Goal: Information Seeking & Learning: Learn about a topic

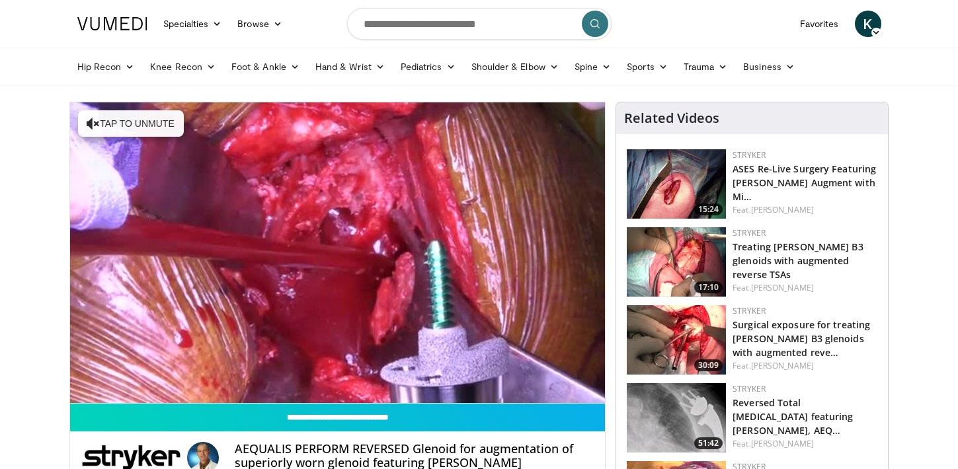
click at [592, 387] on div "10 seconds Tap to unmute" at bounding box center [337, 252] width 535 height 301
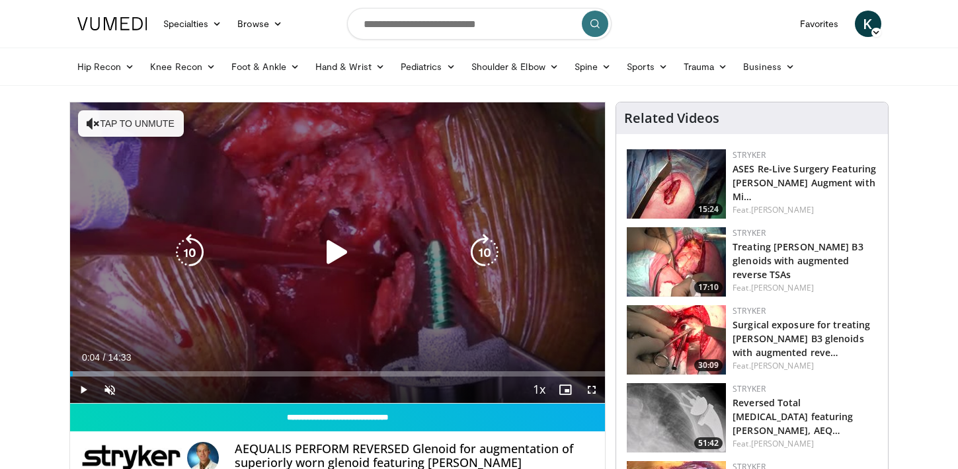
click at [341, 258] on icon "Video Player" at bounding box center [337, 252] width 37 height 37
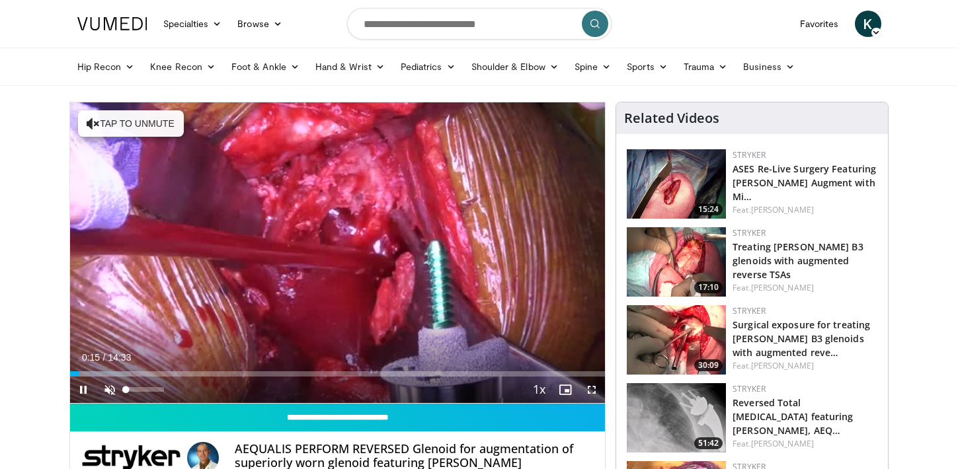
click at [109, 391] on span "Video Player" at bounding box center [109, 390] width 26 height 26
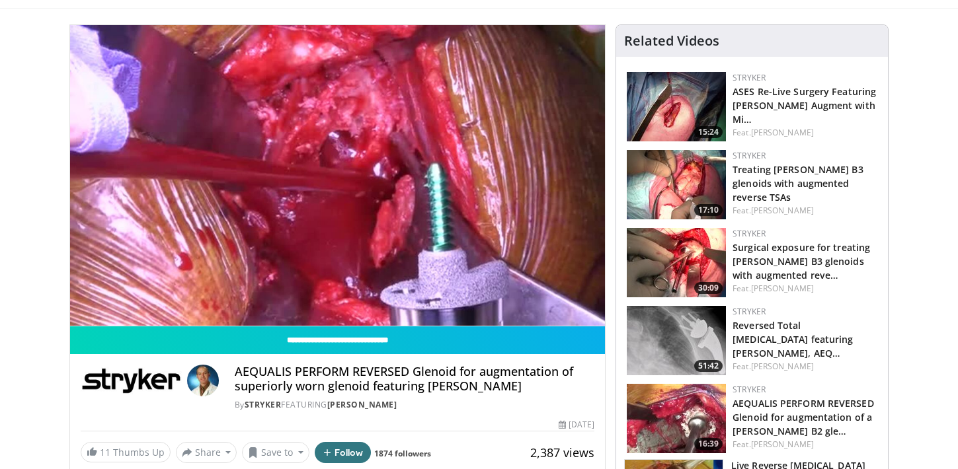
scroll to position [62, 0]
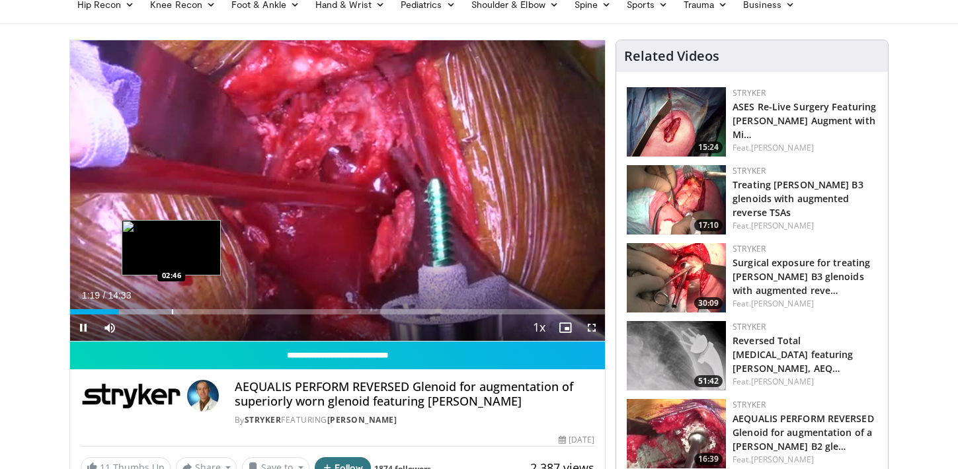
click at [172, 313] on div "Progress Bar" at bounding box center [172, 311] width 1 height 5
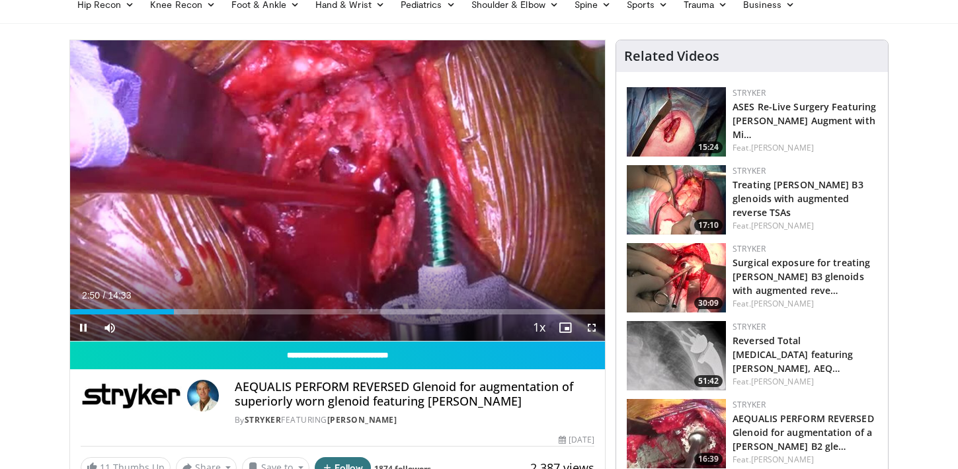
click at [592, 334] on span "Video Player" at bounding box center [591, 328] width 26 height 26
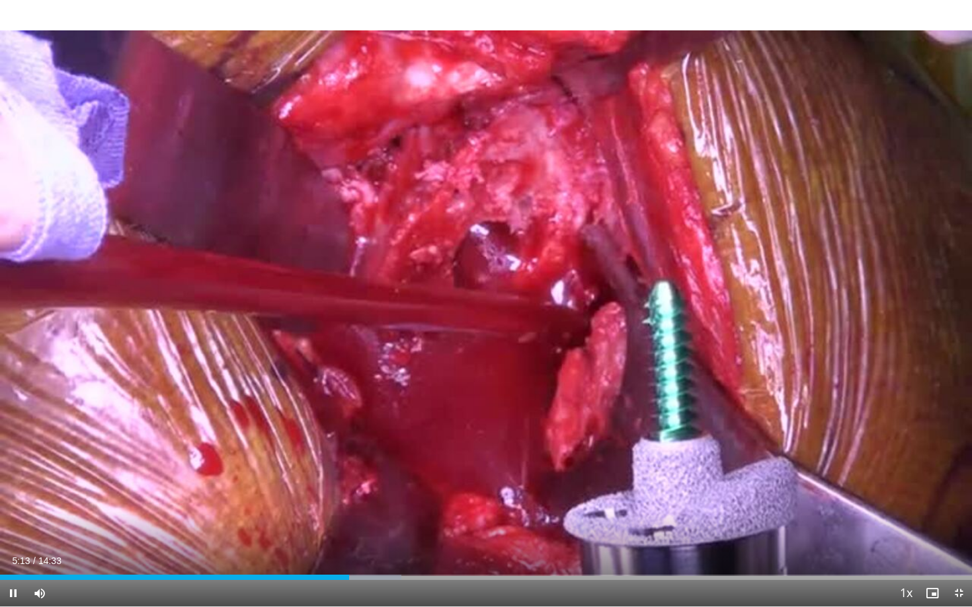
click at [277, 469] on div "Current Time 5:13 / Duration 14:33 Pause Skip Backward Skip Forward Mute 100% L…" at bounding box center [486, 593] width 972 height 26
click at [244, 469] on div "Current Time 5:15 / Duration 14:33 Pause Skip Backward Skip Forward Mute 100% L…" at bounding box center [486, 593] width 972 height 26
click at [243, 469] on div "Progress Bar" at bounding box center [243, 577] width 1 height 5
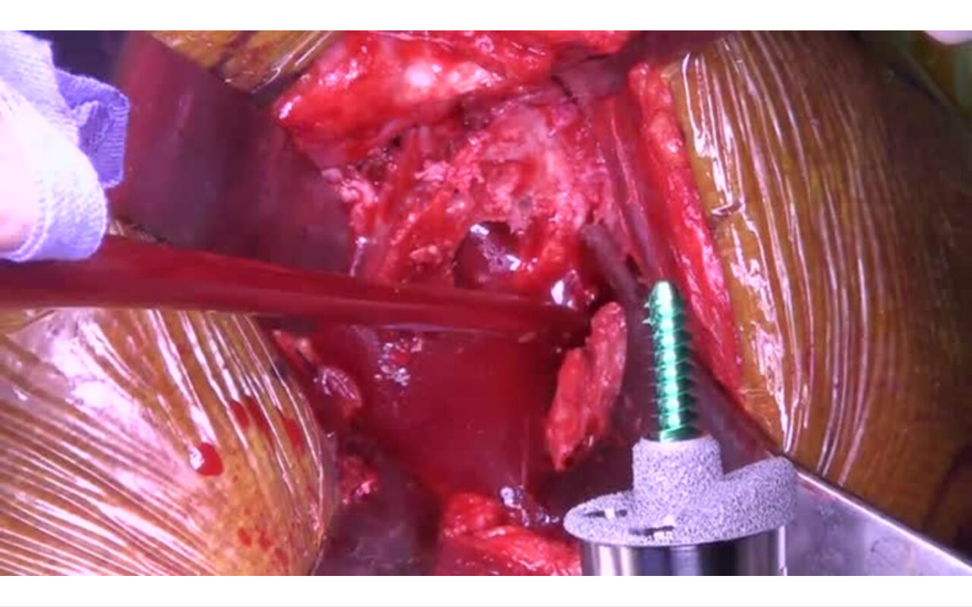
click at [157, 469] on video-js "**********" at bounding box center [486, 303] width 972 height 607
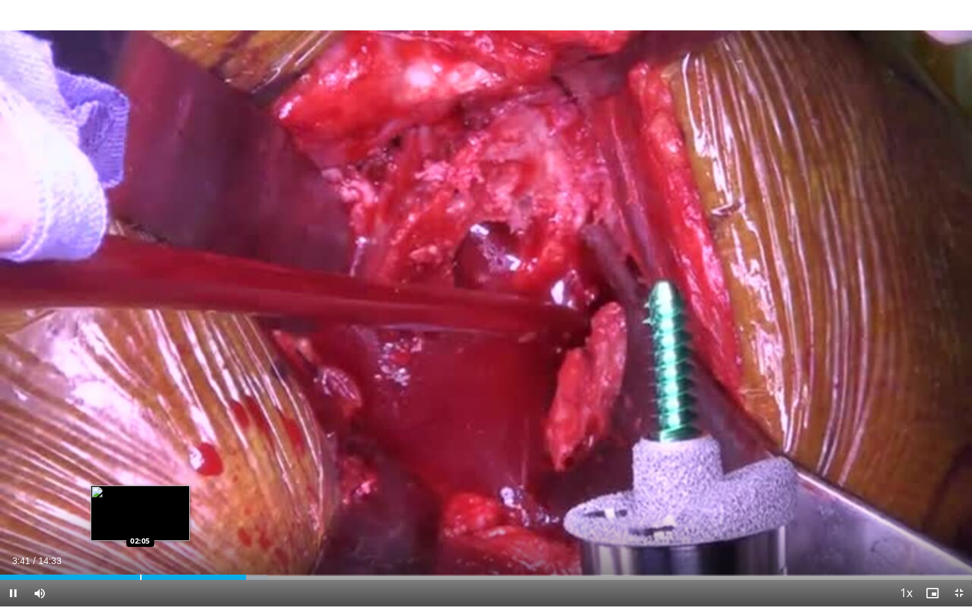
click at [139, 469] on div "03:41" at bounding box center [123, 577] width 246 height 5
click at [146, 469] on div "Progress Bar" at bounding box center [146, 577] width 1 height 5
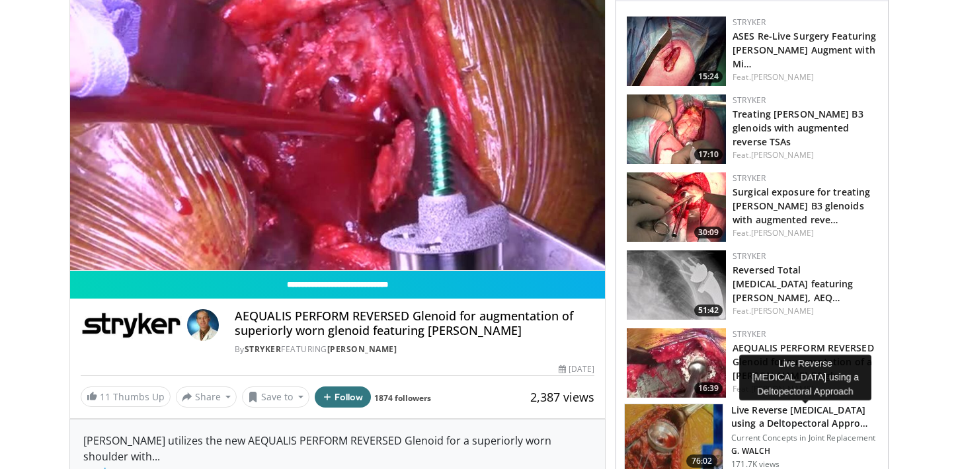
scroll to position [173, 0]
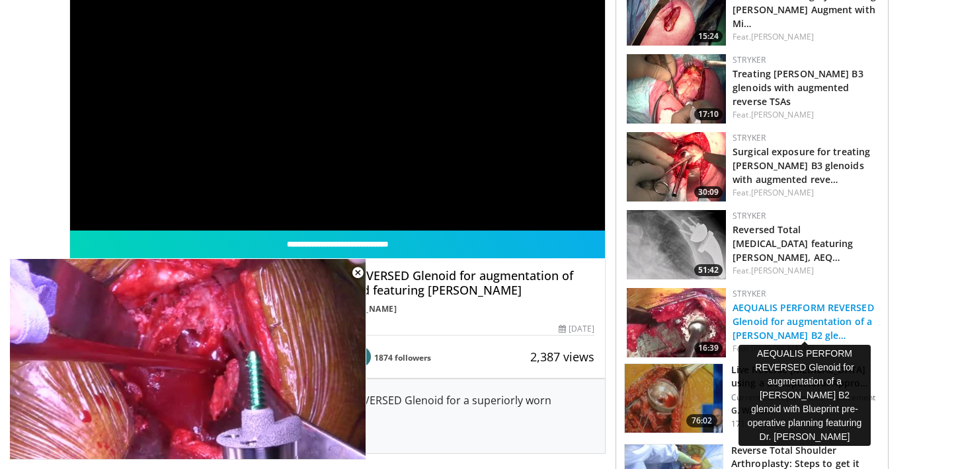
click at [746, 319] on link "AEQUALIS PERFORM REVERSED Glenoid for augmentation of a Walch B2 gle…" at bounding box center [802, 321] width 141 height 40
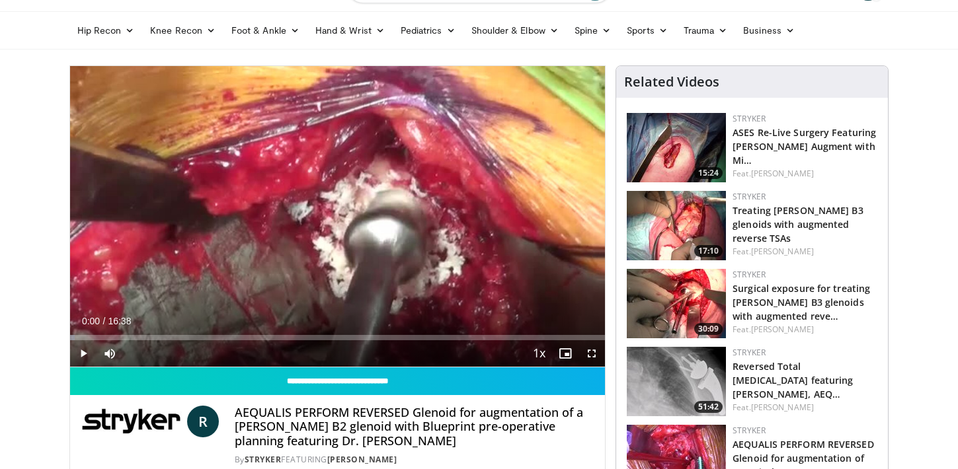
scroll to position [24, 0]
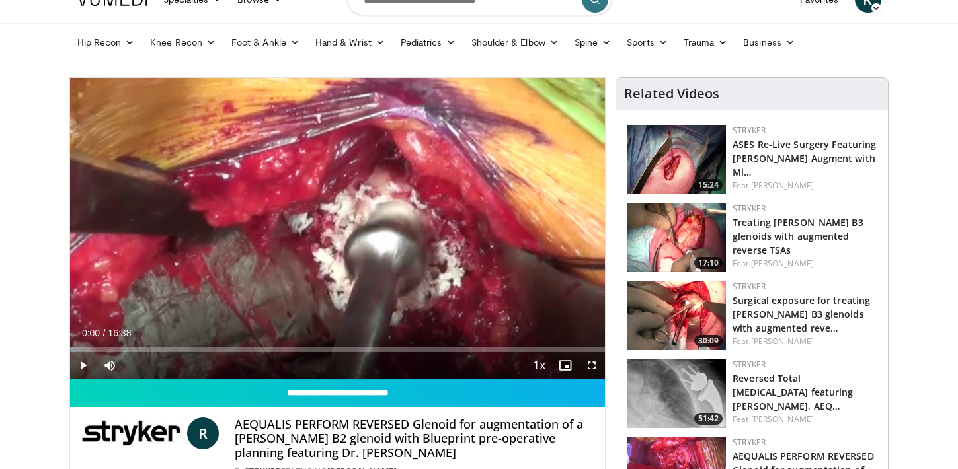
click at [591, 367] on span "Video Player" at bounding box center [591, 365] width 26 height 26
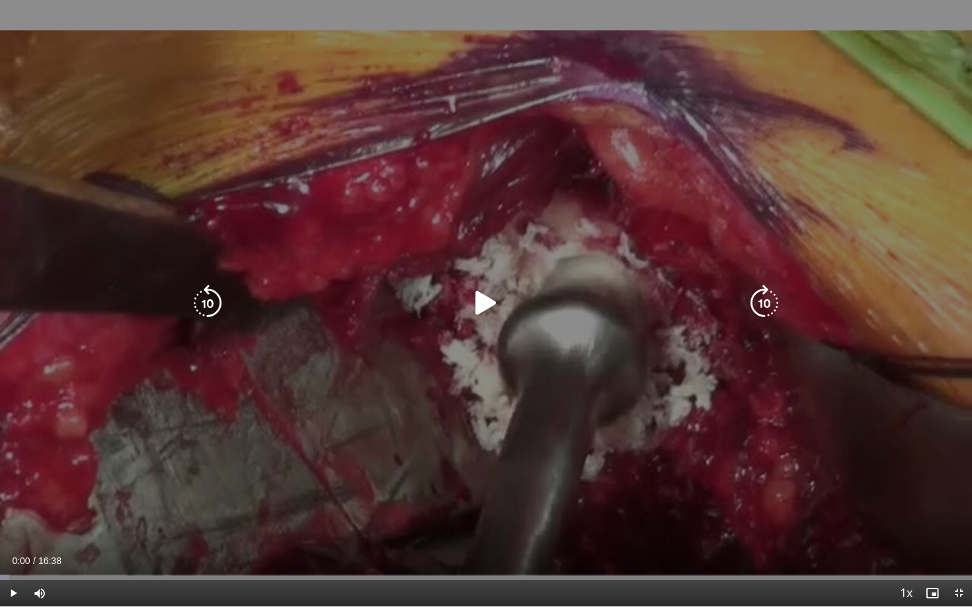
click at [476, 305] on icon "Video Player" at bounding box center [485, 303] width 37 height 37
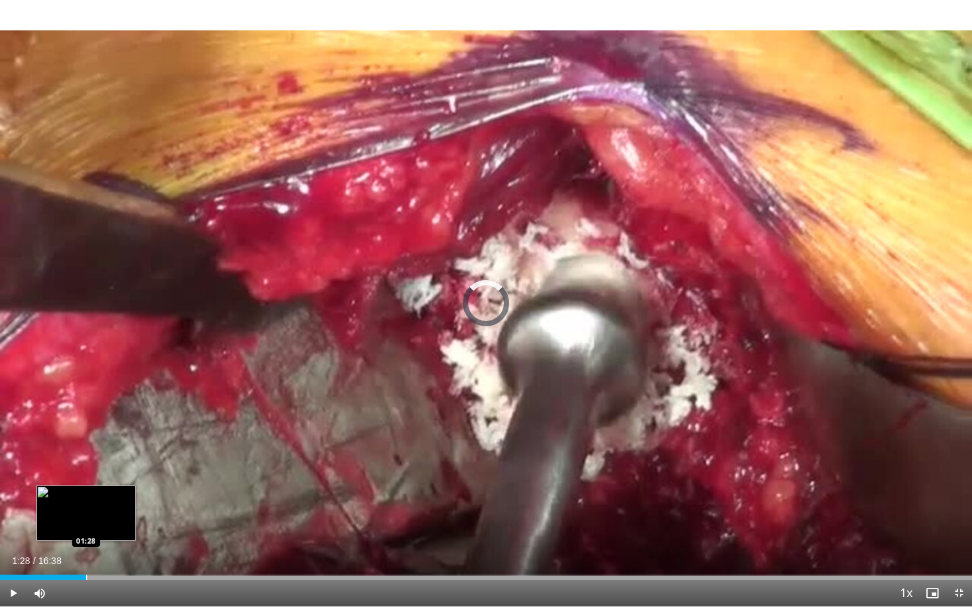
click at [86, 469] on div "Loaded : 0.98% 01:28 01:28" at bounding box center [486, 574] width 972 height 13
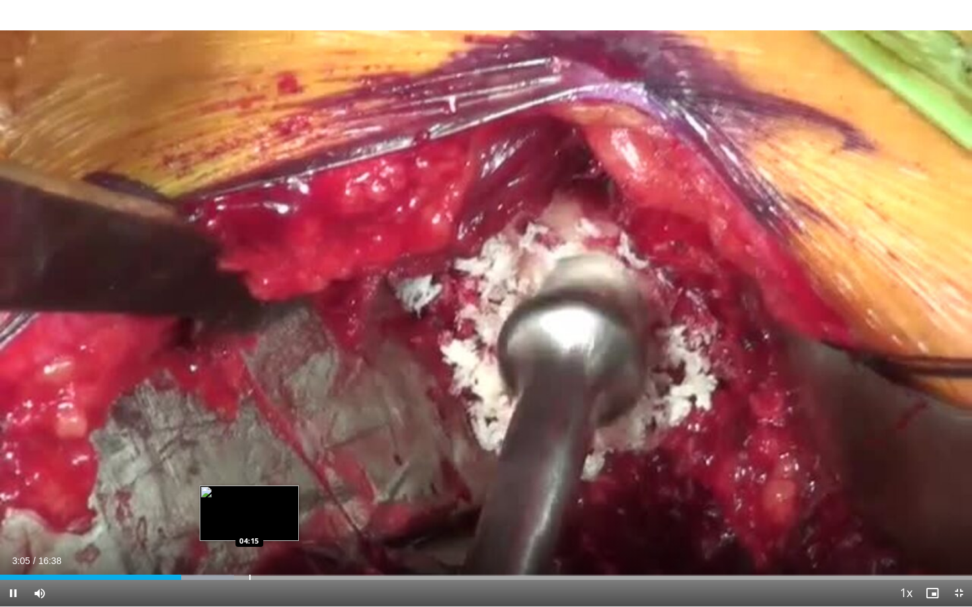
click at [249, 469] on div "Progress Bar" at bounding box center [249, 577] width 1 height 5
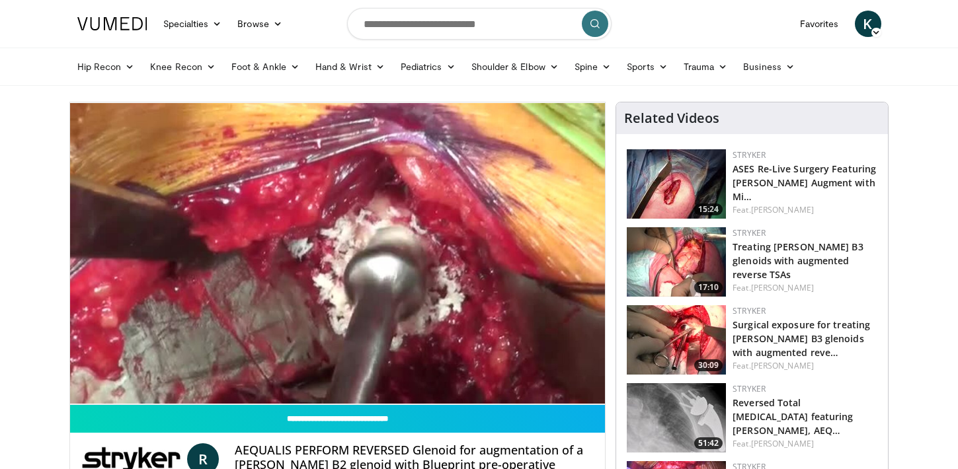
scroll to position [0, 0]
click at [408, 20] on input "Search topics, interventions" at bounding box center [479, 24] width 264 height 32
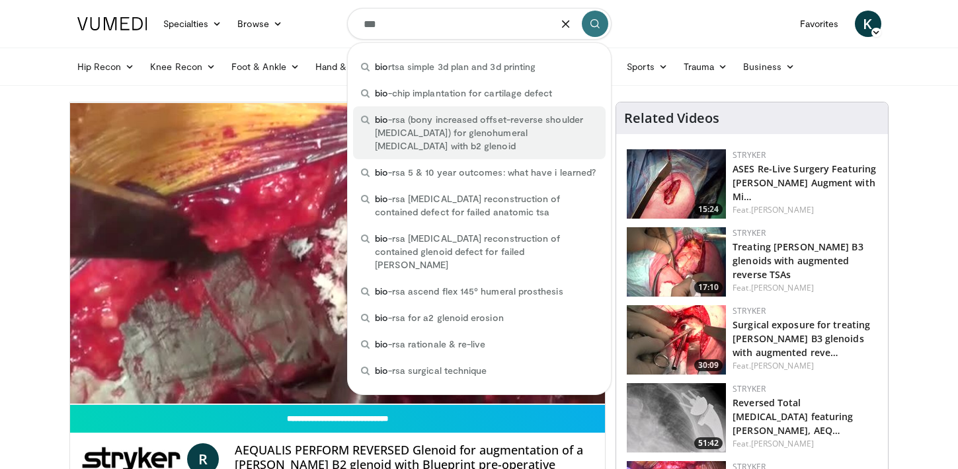
click at [408, 115] on span "bio -rsa (bony increased offset-reverse shoulder [MEDICAL_DATA]) for glenohumer…" at bounding box center [486, 133] width 223 height 40
type input "**********"
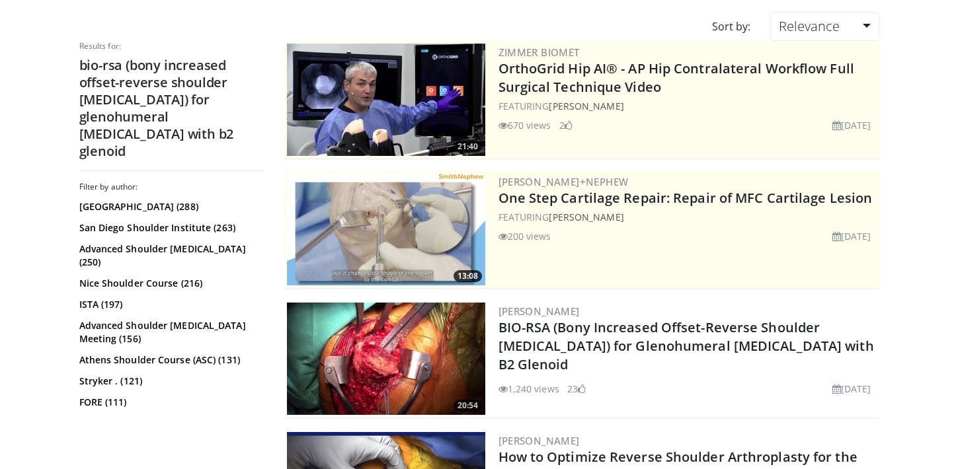
scroll to position [106, 0]
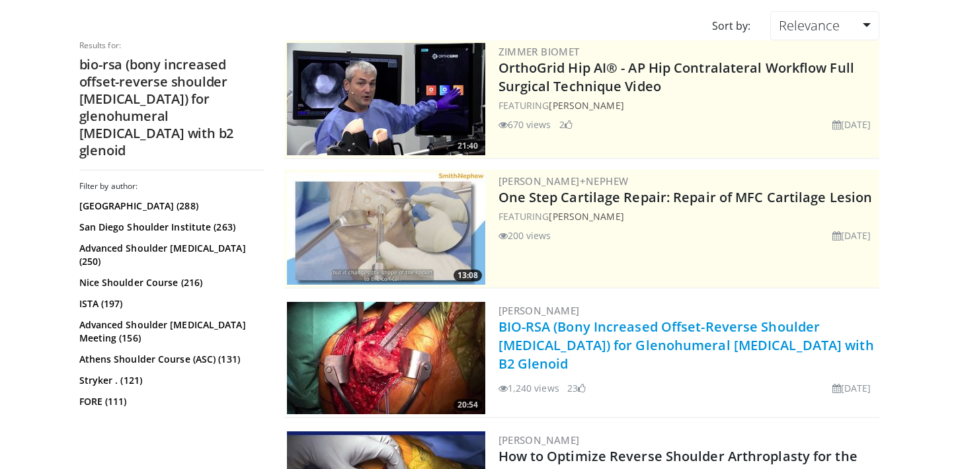
click at [590, 340] on link "BIO-RSA (Bony Increased Offset-Reverse Shoulder Arthroplasty) for Glenohumeral …" at bounding box center [685, 345] width 375 height 55
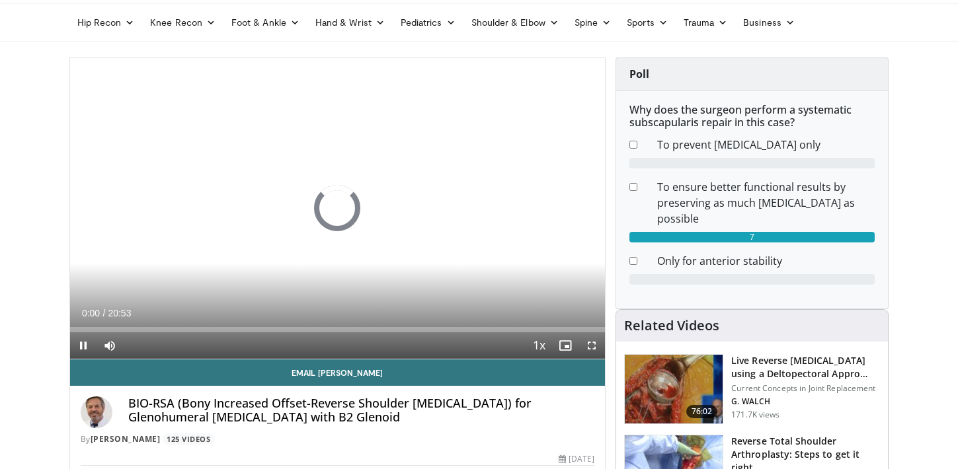
scroll to position [65, 0]
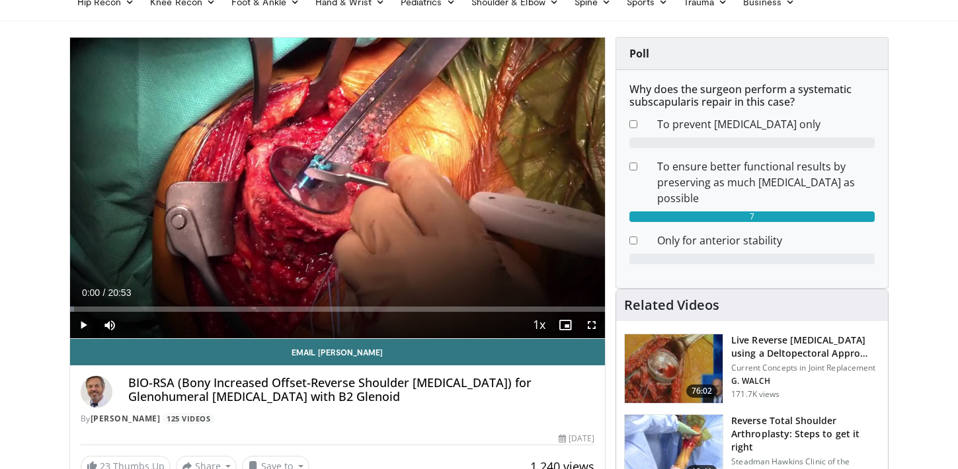
click at [591, 325] on span "Video Player" at bounding box center [591, 325] width 26 height 26
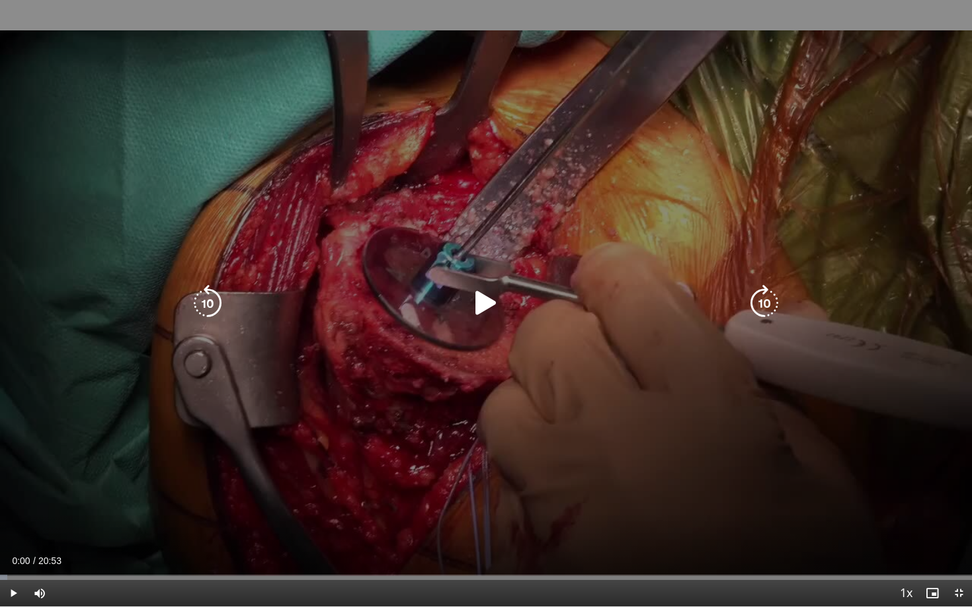
click at [492, 292] on icon "Video Player" at bounding box center [485, 303] width 37 height 37
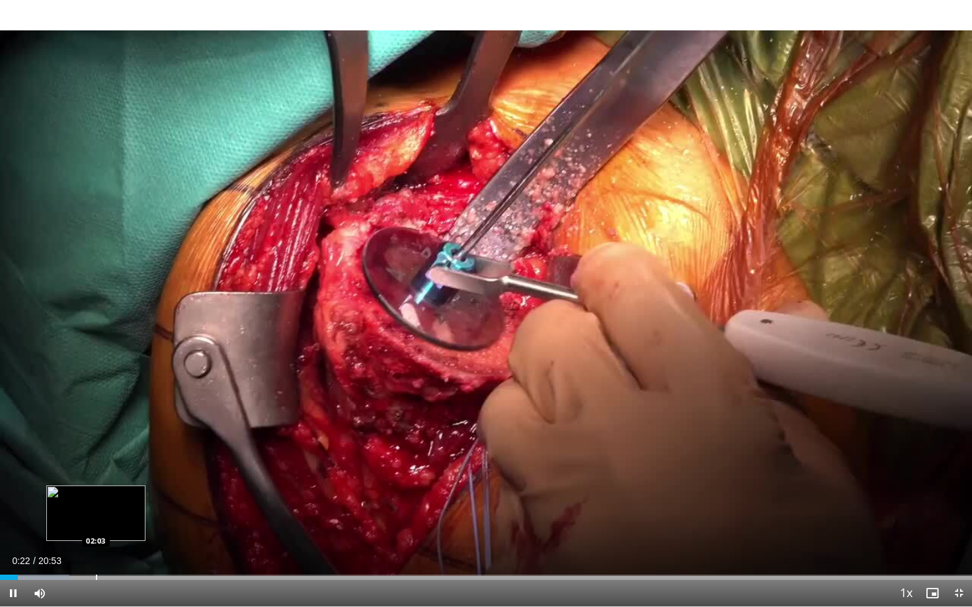
click at [96, 469] on div "Progress Bar" at bounding box center [96, 577] width 1 height 5
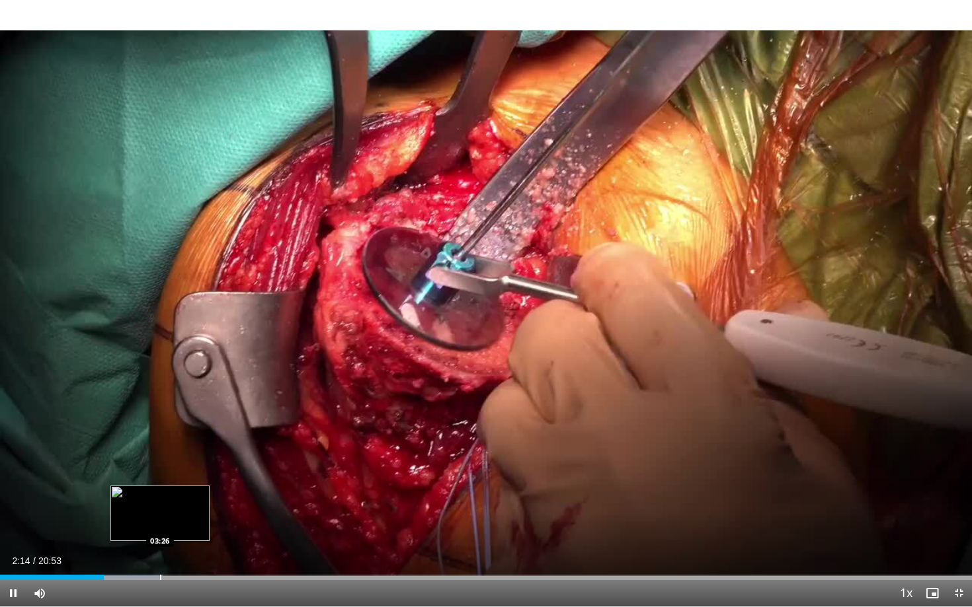
click at [161, 469] on div "Loaded : 16.74% 02:14 03:26" at bounding box center [486, 574] width 972 height 13
click at [191, 469] on div "Progress Bar" at bounding box center [191, 577] width 1 height 5
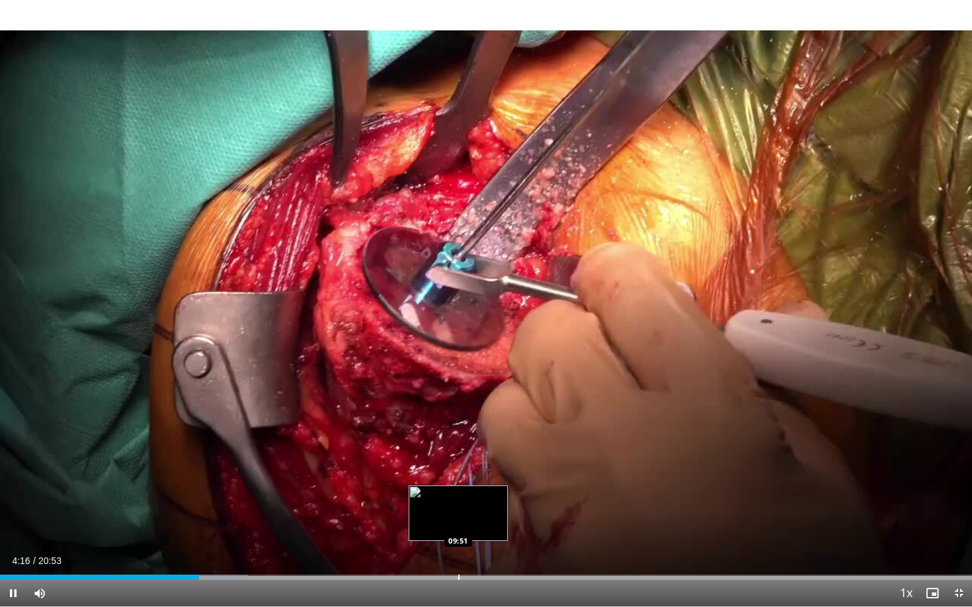
click at [458, 469] on div "Loaded : 25.52% 04:16 09:51" at bounding box center [486, 574] width 972 height 13
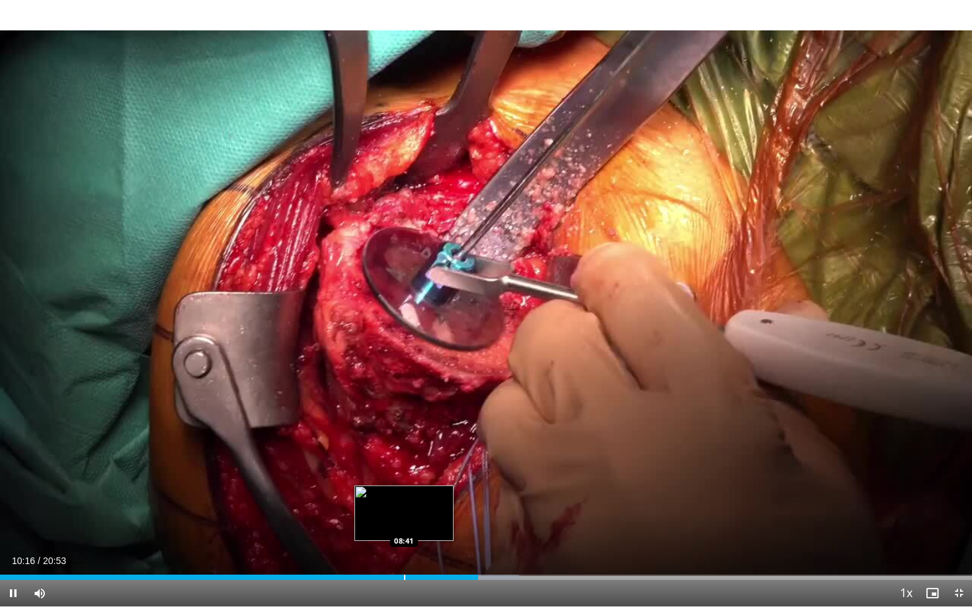
click at [404, 469] on div "Progress Bar" at bounding box center [404, 577] width 1 height 5
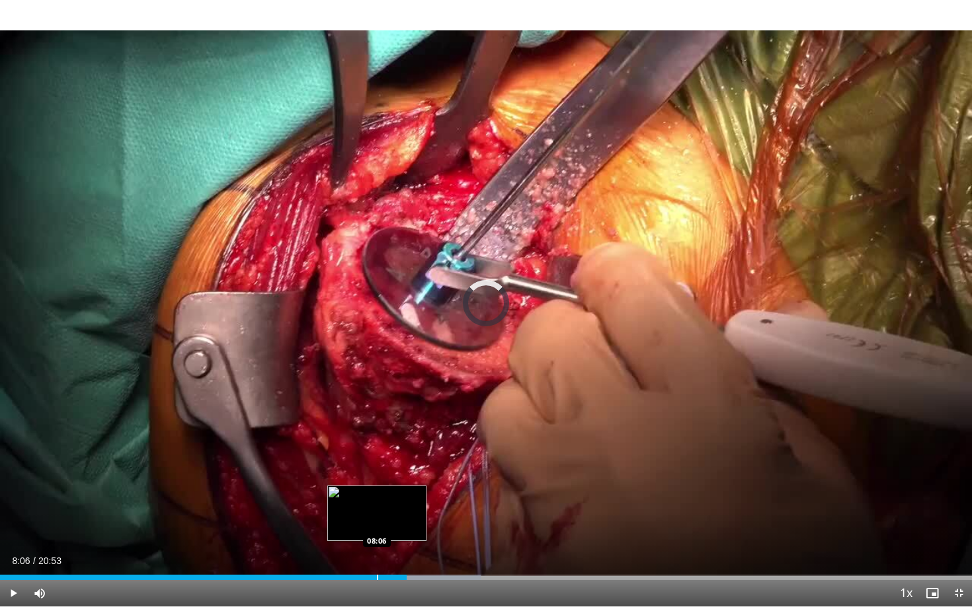
click at [377, 469] on div "Loaded : 49.44% 08:44 08:06" at bounding box center [486, 574] width 972 height 13
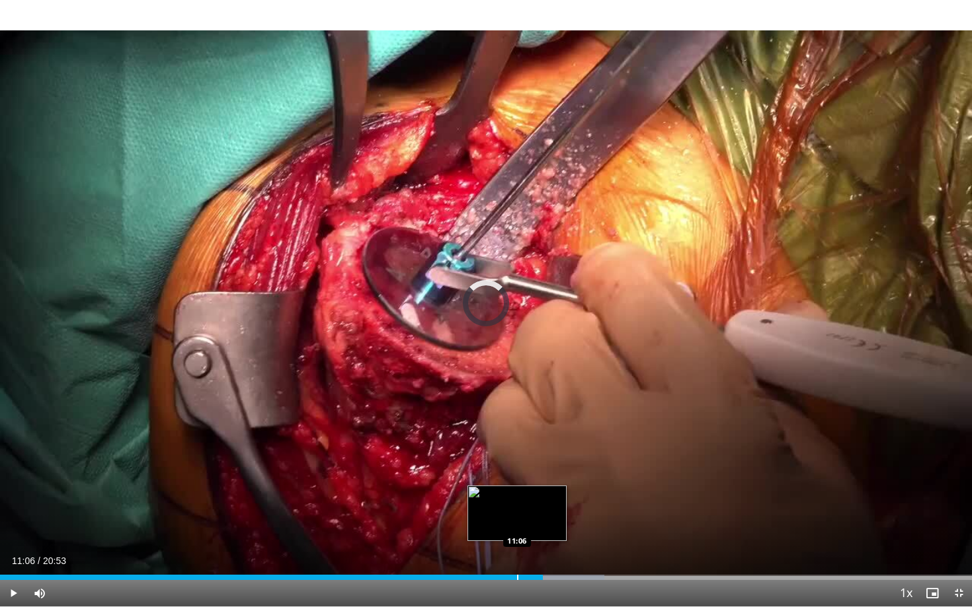
click at [517, 469] on div "Progress Bar" at bounding box center [517, 577] width 1 height 5
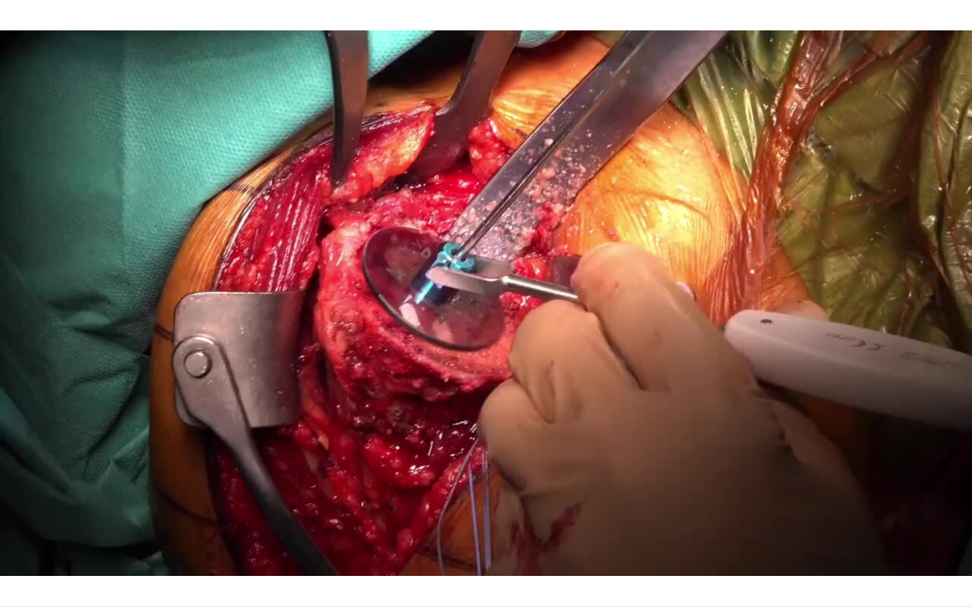
click at [739, 469] on div "10 seconds Tap to unmute" at bounding box center [486, 303] width 972 height 607
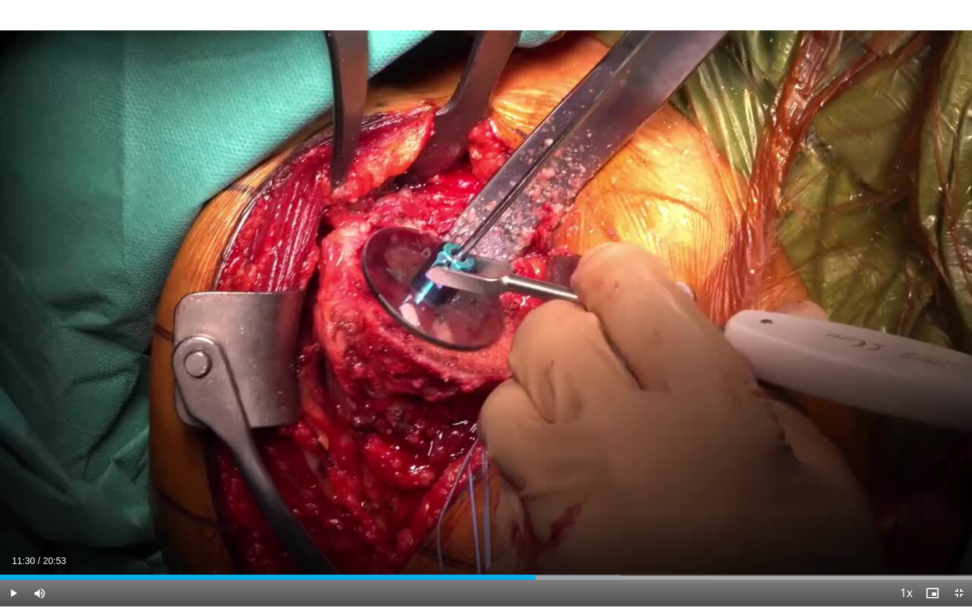
click at [739, 469] on div "10 seconds Tap to unmute" at bounding box center [486, 303] width 972 height 607
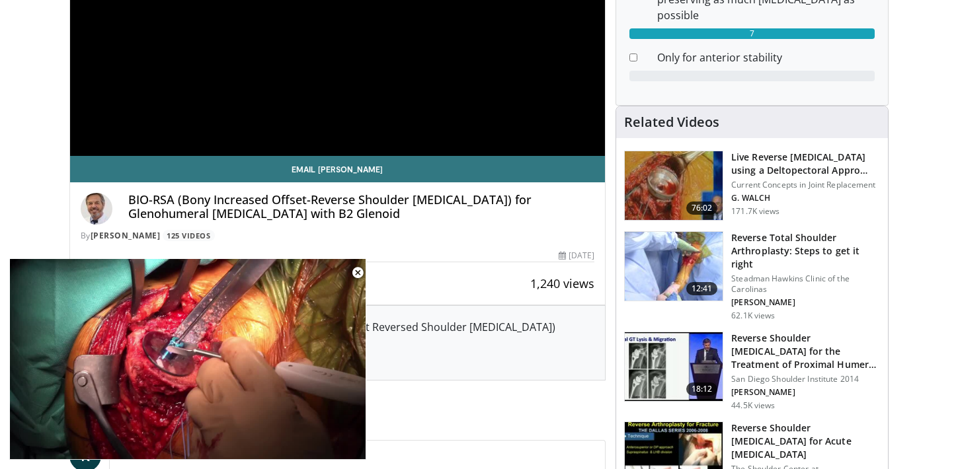
scroll to position [248, 0]
